Goal: Complete application form

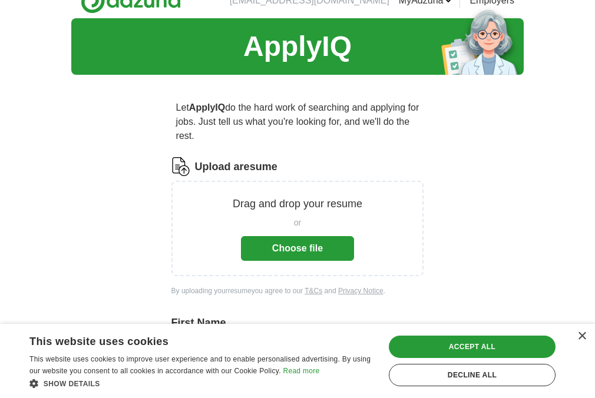
scroll to position [16, 0]
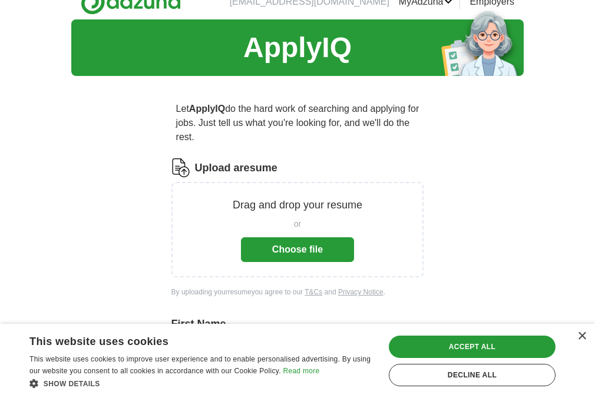
click at [322, 252] on button "Choose file" at bounding box center [297, 249] width 113 height 25
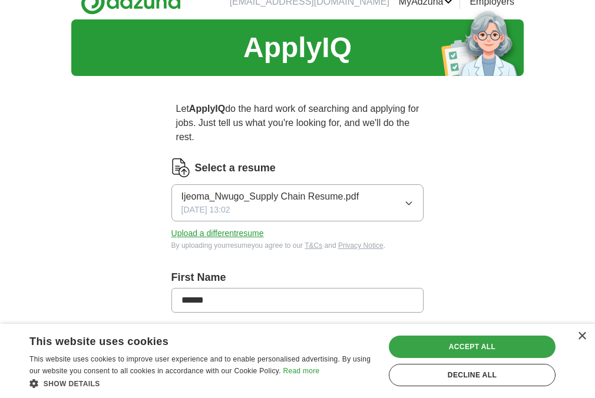
click at [446, 358] on div "Accept all" at bounding box center [472, 347] width 167 height 22
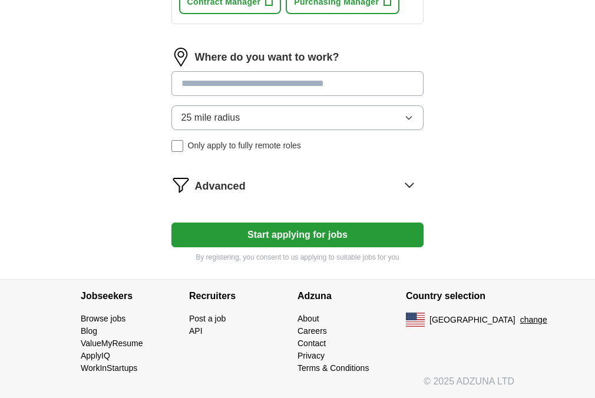
scroll to position [681, 0]
click at [396, 247] on button "Start applying for jobs" at bounding box center [297, 235] width 253 height 25
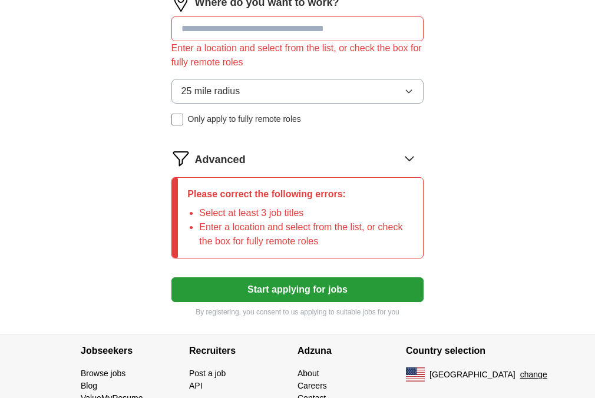
click at [344, 41] on input at bounding box center [297, 28] width 253 height 25
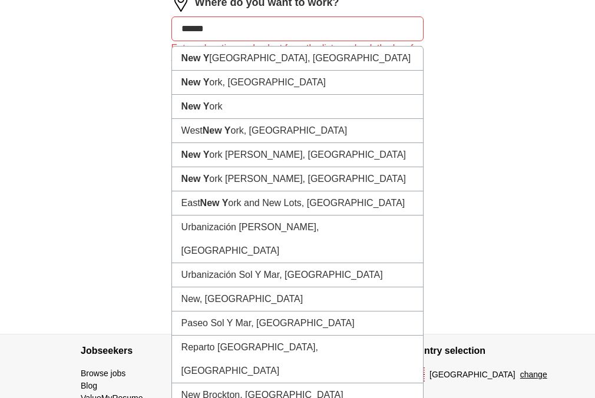
type input "*******"
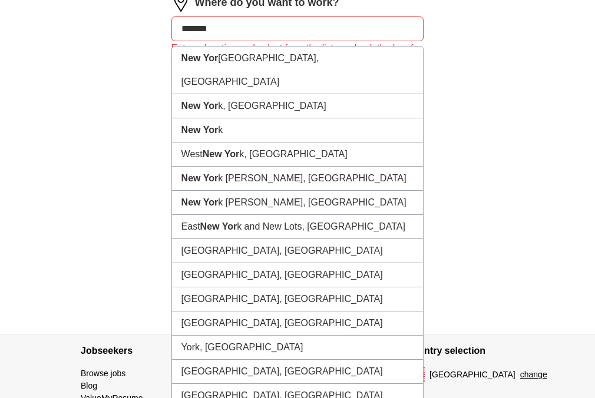
click at [263, 94] on li "[GEOGRAPHIC_DATA], [GEOGRAPHIC_DATA]" at bounding box center [297, 71] width 251 height 48
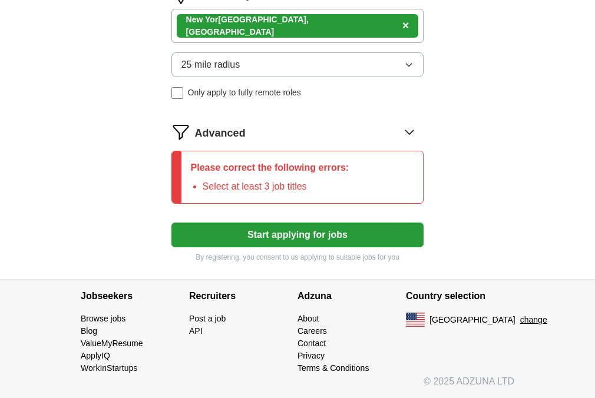
scroll to position [784, 0]
click at [321, 176] on div "Please correct the following errors: Select at least 3 job titles" at bounding box center [269, 177] width 177 height 52
click at [227, 194] on li "Select at least 3 job titles" at bounding box center [276, 187] width 147 height 14
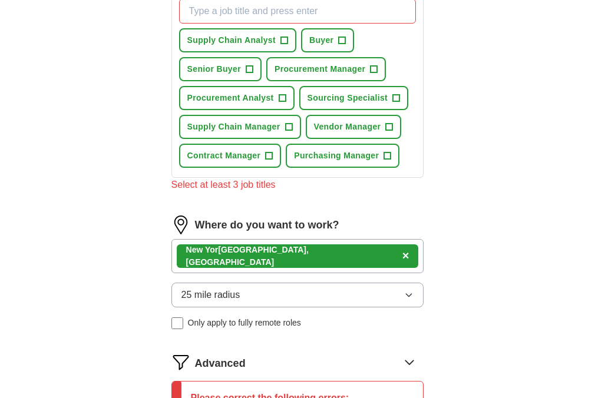
scroll to position [442, 0]
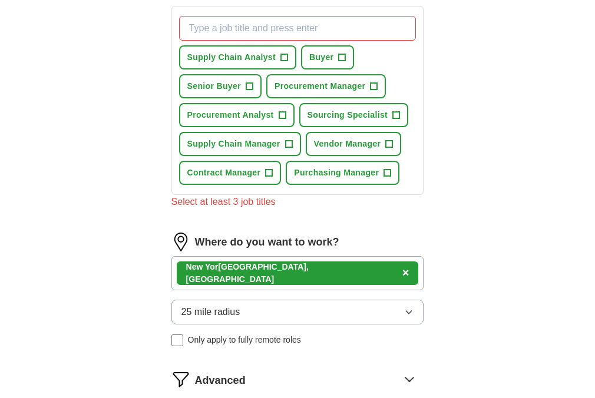
click at [287, 62] on span "+" at bounding box center [283, 57] width 7 height 9
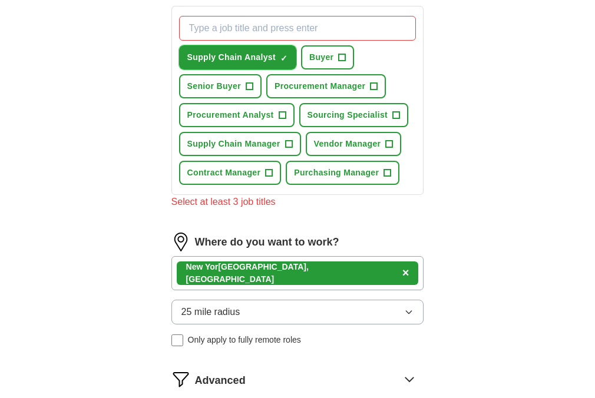
click at [346, 62] on span "+" at bounding box center [342, 57] width 7 height 9
click at [286, 120] on span "+" at bounding box center [282, 115] width 7 height 9
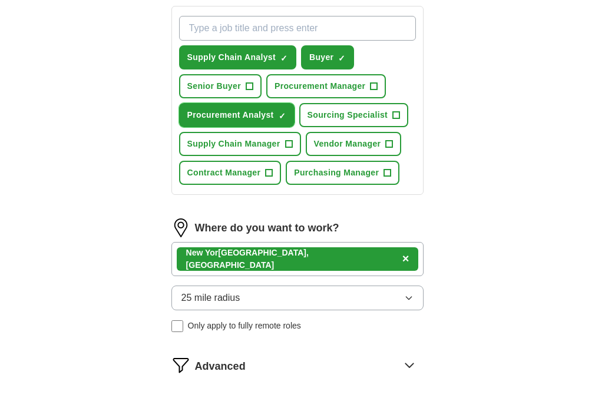
click at [304, 127] on button "Sourcing Specialist +" at bounding box center [354, 115] width 110 height 24
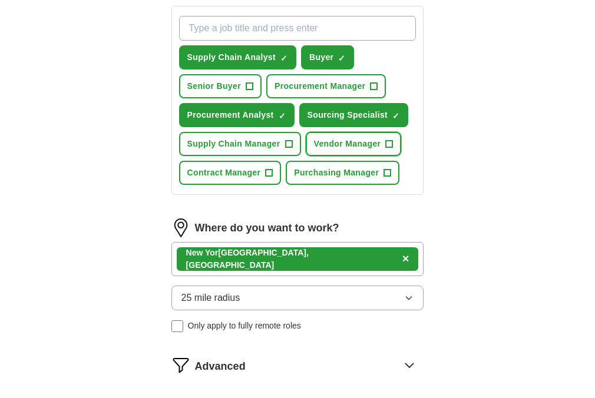
click at [386, 149] on span "+" at bounding box center [389, 144] width 7 height 9
click at [0, 0] on span "×" at bounding box center [0, 0] width 0 height 0
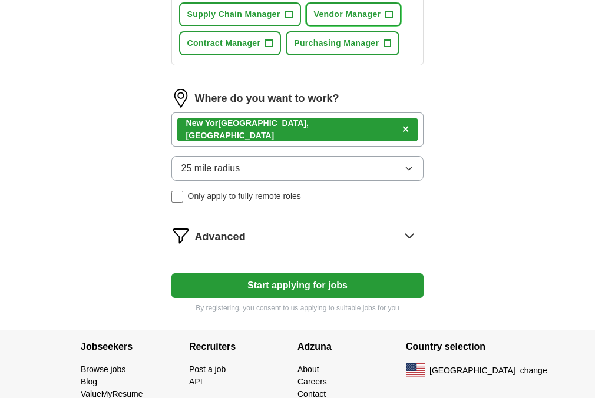
scroll to position [572, 0]
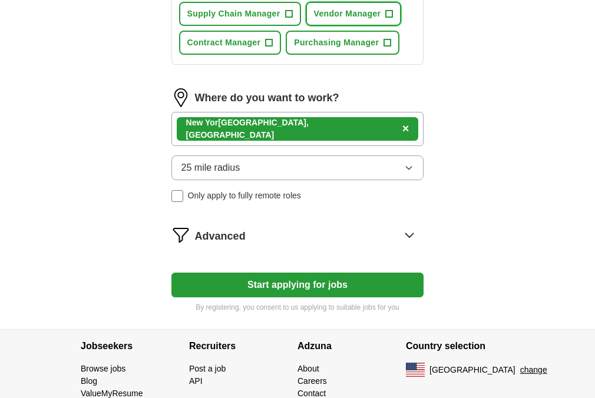
click at [385, 18] on span "+" at bounding box center [389, 14] width 8 height 8
click at [384, 48] on span "+" at bounding box center [387, 42] width 7 height 9
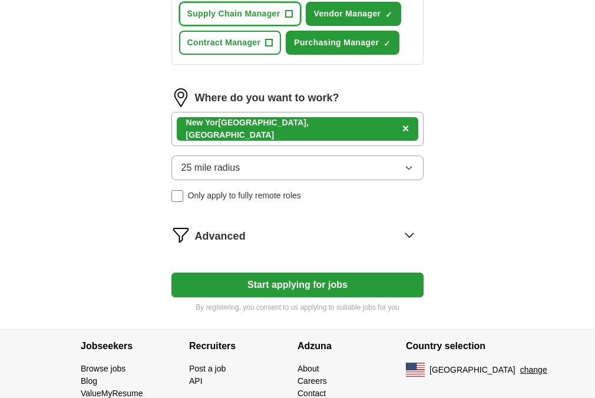
click at [292, 19] on span "+" at bounding box center [288, 13] width 7 height 9
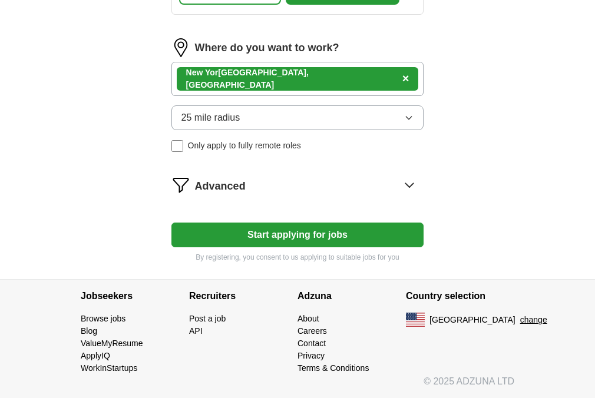
scroll to position [717, 0]
click at [320, 238] on button "Start applying for jobs" at bounding box center [297, 235] width 253 height 25
select select "**"
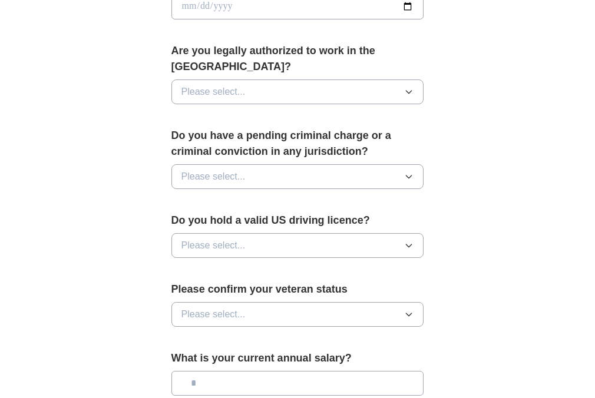
scroll to position [589, 0]
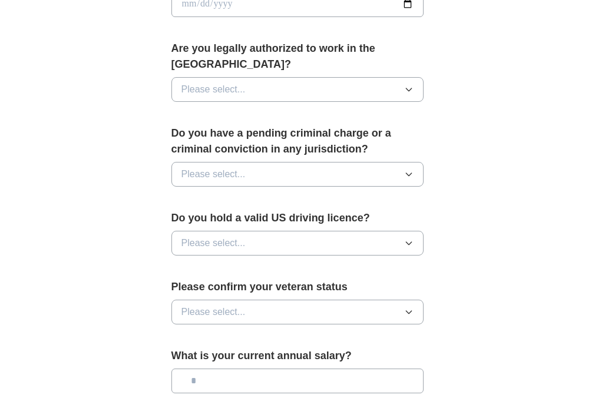
click at [399, 90] on button "Please select..." at bounding box center [297, 89] width 253 height 25
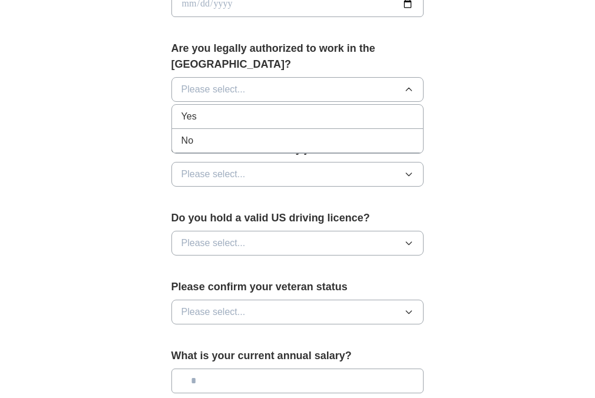
click at [286, 115] on div "Yes" at bounding box center [297, 117] width 233 height 14
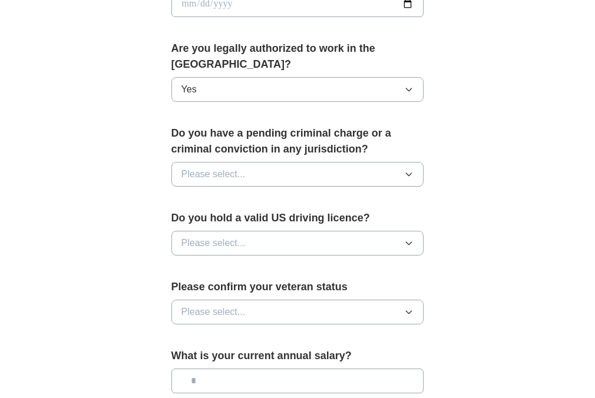
click at [404, 173] on icon "button" at bounding box center [408, 174] width 9 height 9
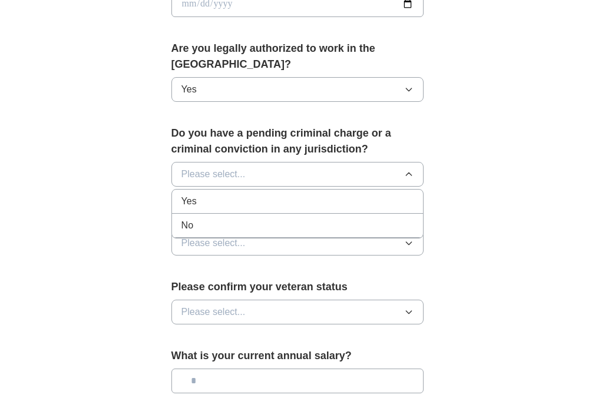
click at [385, 220] on div "No" at bounding box center [297, 225] width 233 height 14
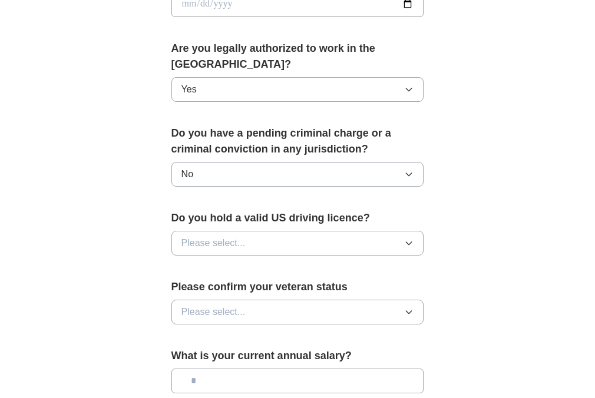
click at [403, 243] on button "Please select..." at bounding box center [297, 243] width 253 height 25
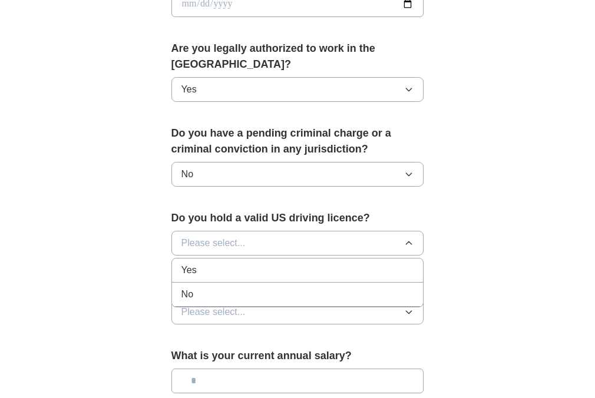
click at [361, 266] on div "Yes" at bounding box center [297, 270] width 233 height 14
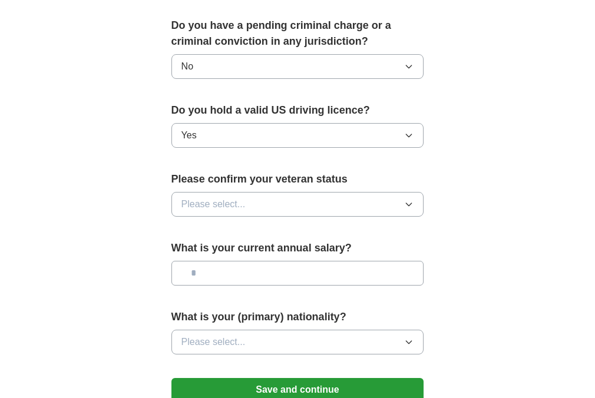
scroll to position [702, 0]
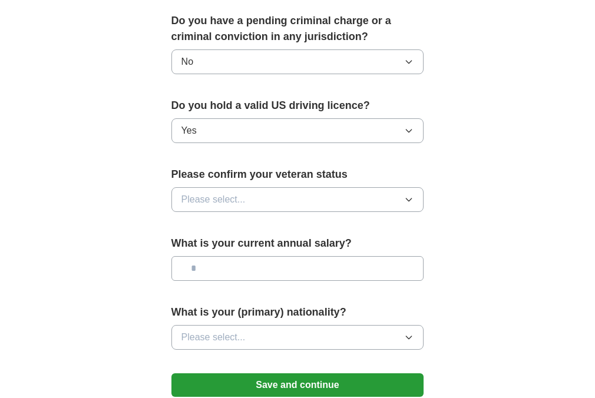
click at [398, 195] on button "Please select..." at bounding box center [297, 199] width 253 height 25
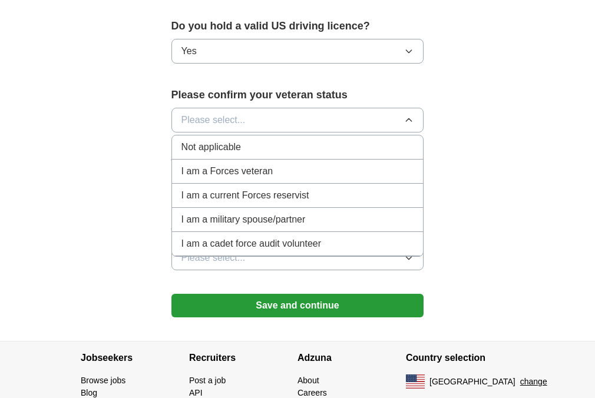
scroll to position [780, 0]
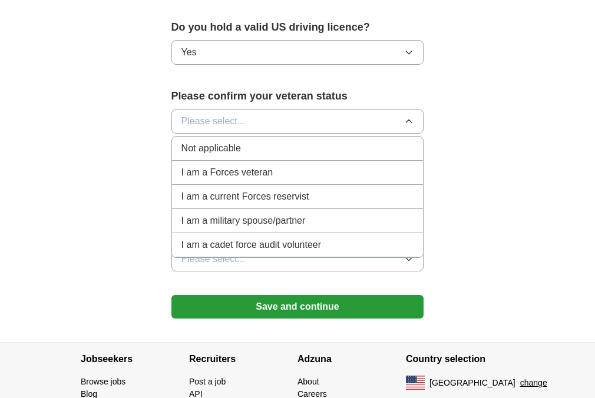
click at [241, 148] on span "Not applicable" at bounding box center [210, 148] width 59 height 14
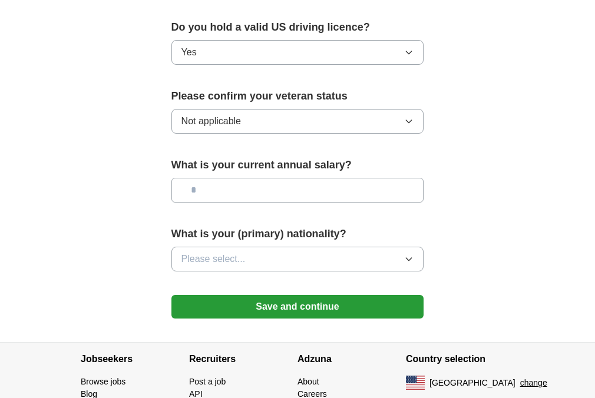
click at [320, 190] on input "text" at bounding box center [297, 190] width 253 height 25
type input "**"
click at [404, 256] on icon "button" at bounding box center [408, 258] width 9 height 9
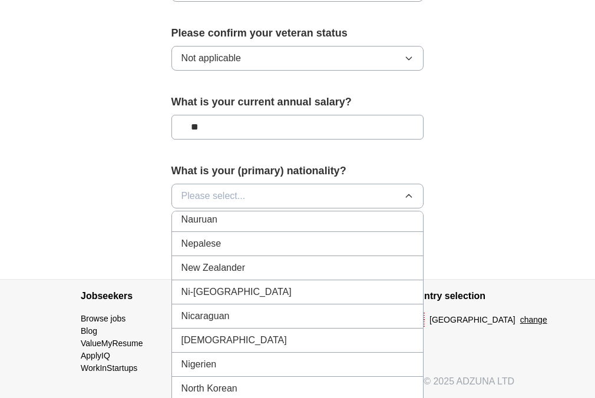
scroll to position [2997, 0]
click at [247, 333] on div "[DEMOGRAPHIC_DATA]" at bounding box center [297, 340] width 233 height 14
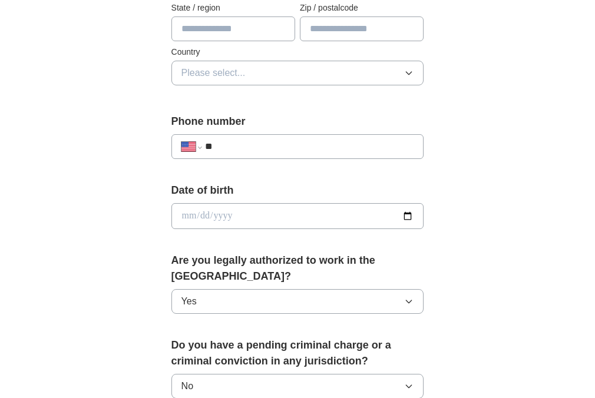
scroll to position [365, 0]
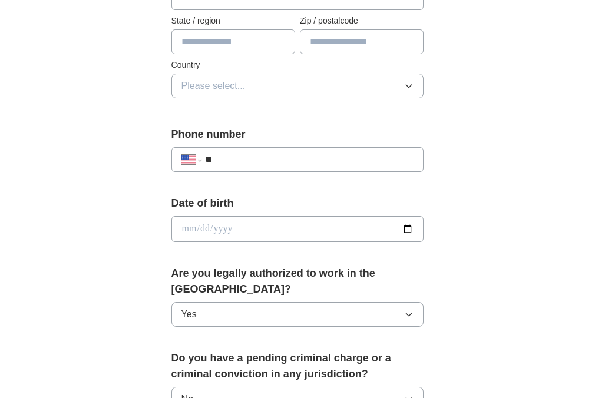
click at [290, 157] on input "**" at bounding box center [309, 160] width 209 height 14
type input "**********"
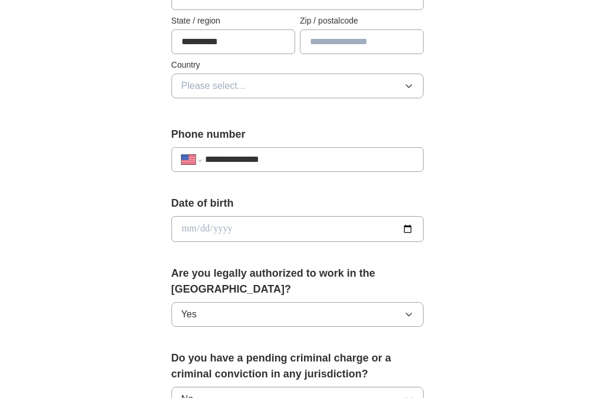
type input "*****"
click at [396, 231] on input "date" at bounding box center [297, 229] width 253 height 26
click at [213, 221] on input "**********" at bounding box center [297, 229] width 253 height 26
type input "**********"
click at [243, 230] on input "**********" at bounding box center [297, 229] width 253 height 26
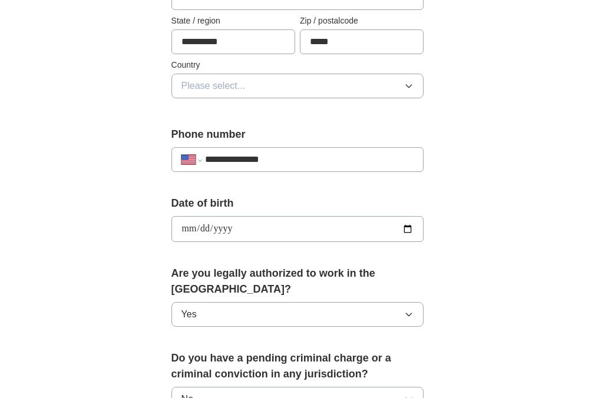
type input "**********"
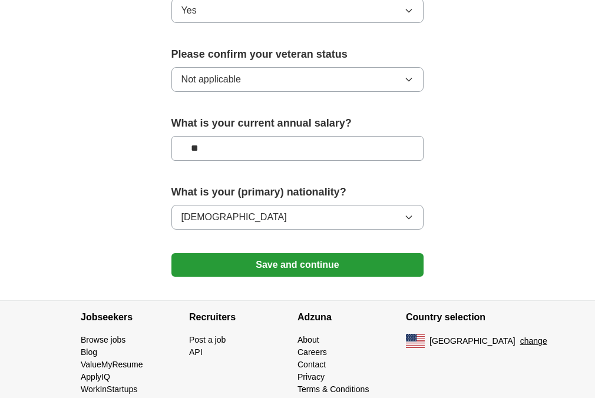
scroll to position [839, 0]
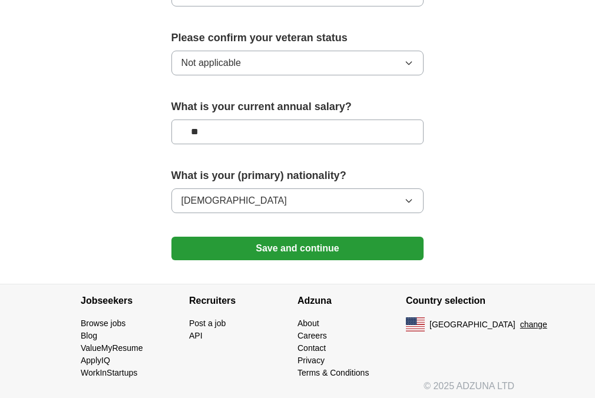
click at [325, 246] on button "Save and continue" at bounding box center [297, 249] width 253 height 24
